Goal: Check status

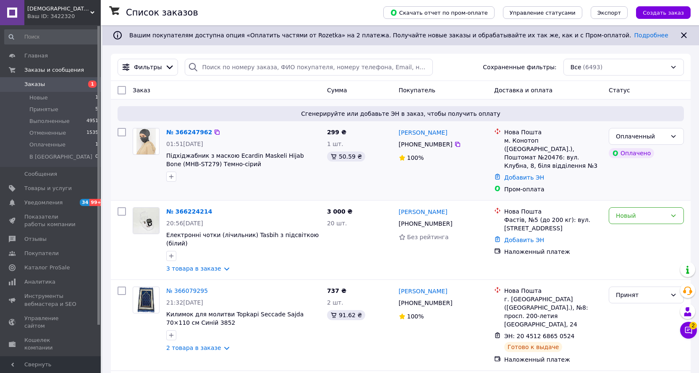
click at [337, 132] on span "299 ₴" at bounding box center [336, 132] width 19 height 7
click at [343, 132] on div "299 ₴ 1 шт. 50.59 ₴" at bounding box center [360, 161] width 72 height 72
drag, startPoint x: 343, startPoint y: 132, endPoint x: 320, endPoint y: 138, distance: 24.2
click at [320, 138] on div "№ 366247962 01:51[DATE] Підхіджабник з маскою Ecardin Maskeli Hijab Bone (MHB-S…" at bounding box center [400, 161] width 573 height 72
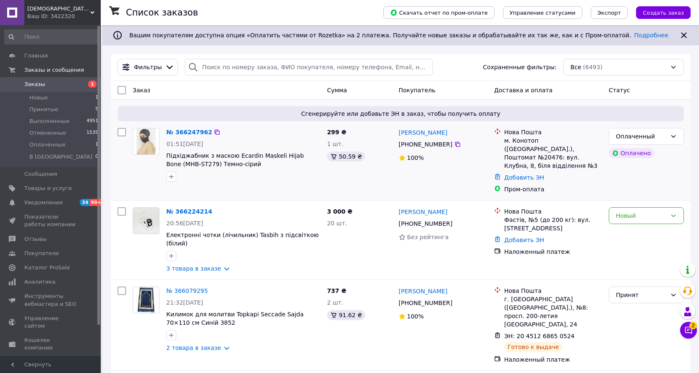
click at [328, 133] on span "299 ₴" at bounding box center [336, 132] width 19 height 7
click at [331, 131] on span "299 ₴" at bounding box center [336, 132] width 19 height 7
drag, startPoint x: 331, startPoint y: 131, endPoint x: 346, endPoint y: 132, distance: 15.1
click at [346, 132] on div "299 ₴ 1 шт. 50.59 ₴" at bounding box center [360, 161] width 72 height 72
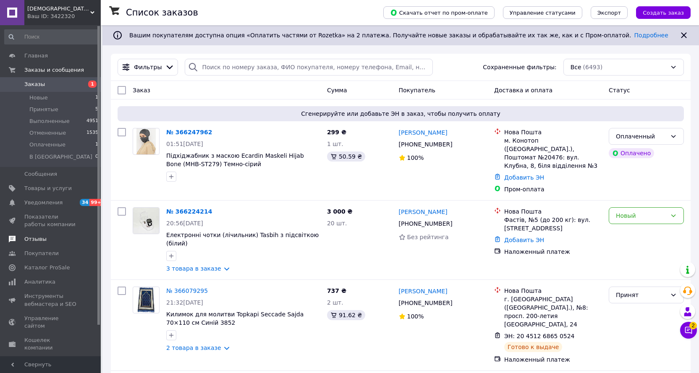
click at [69, 240] on span "Отзывы" at bounding box center [50, 240] width 53 height 8
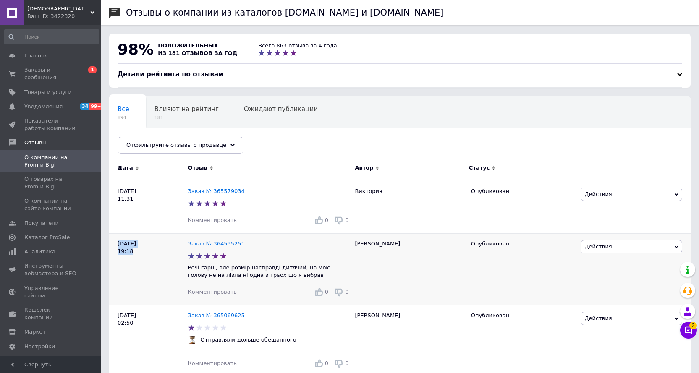
drag, startPoint x: 141, startPoint y: 254, endPoint x: 115, endPoint y: 246, distance: 27.5
click at [115, 246] on div "[DATE] 19:18" at bounding box center [148, 269] width 79 height 72
click at [122, 252] on div "[DATE] 19:18" at bounding box center [148, 269] width 79 height 72
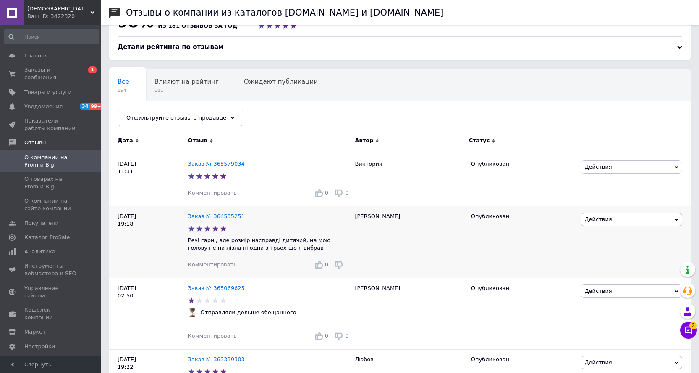
scroll to position [42, 0]
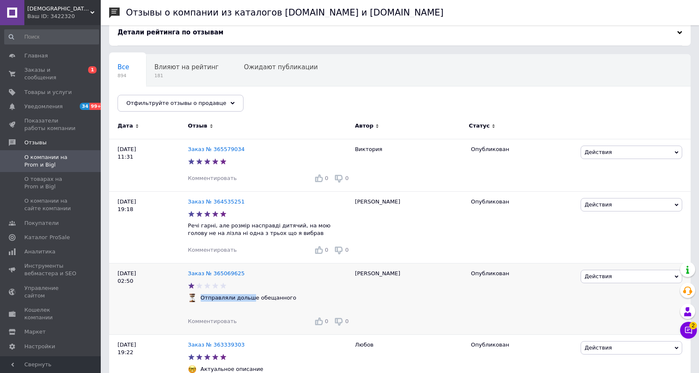
drag, startPoint x: 247, startPoint y: 299, endPoint x: 201, endPoint y: 301, distance: 46.2
click at [201, 301] on div "Отправляли дольше обещанного" at bounding box center [249, 298] width 100 height 8
drag, startPoint x: 209, startPoint y: 161, endPoint x: 233, endPoint y: 162, distance: 23.9
click at [233, 162] on span at bounding box center [210, 161] width 45 height 7
click at [234, 162] on div at bounding box center [210, 161] width 47 height 9
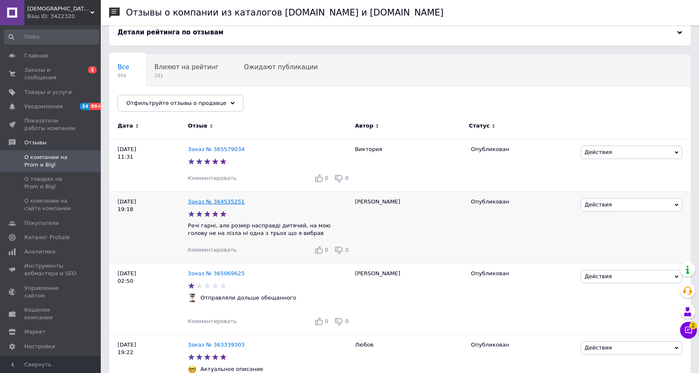
click at [223, 204] on link "Заказ № 364535251" at bounding box center [216, 202] width 57 height 6
